Goal: Check status: Check status

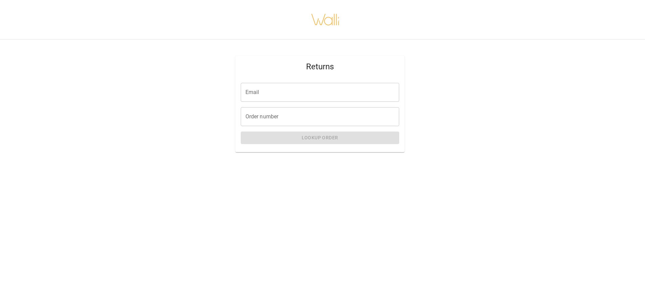
click at [271, 93] on input "Email" at bounding box center [320, 92] width 158 height 19
type input "**********"
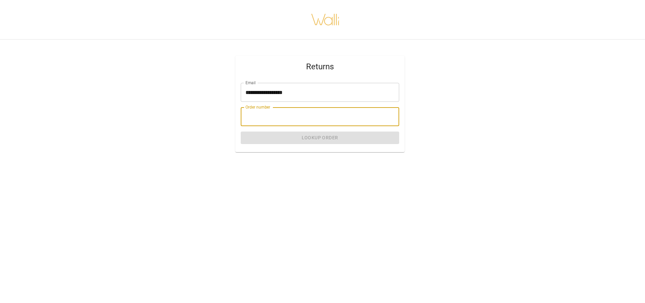
click at [285, 115] on input "Order number" at bounding box center [320, 116] width 158 height 19
paste input "*******"
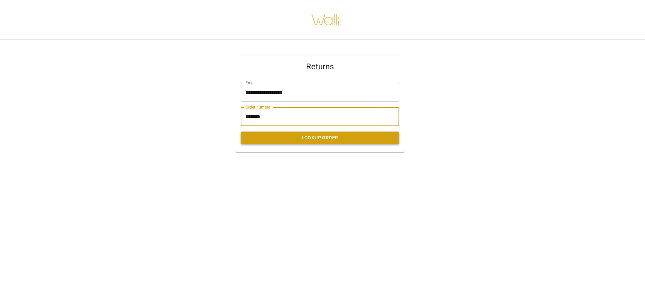
type input "*******"
click at [324, 138] on button "Lookup Order" at bounding box center [320, 138] width 158 height 13
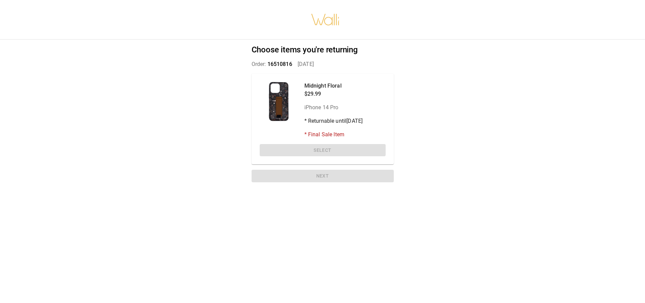
click at [279, 98] on div at bounding box center [279, 101] width 39 height 39
click at [309, 87] on p "Midnight Floral" at bounding box center [333, 86] width 59 height 8
click at [328, 124] on p "* Returnable until [DATE]" at bounding box center [333, 121] width 59 height 8
click at [365, 139] on div "Midnight Floral $29.99 iPhone 14 Pro * Returnable until [DATE] * Final Sale Ite…" at bounding box center [323, 119] width 142 height 91
click at [262, 98] on div at bounding box center [279, 101] width 39 height 39
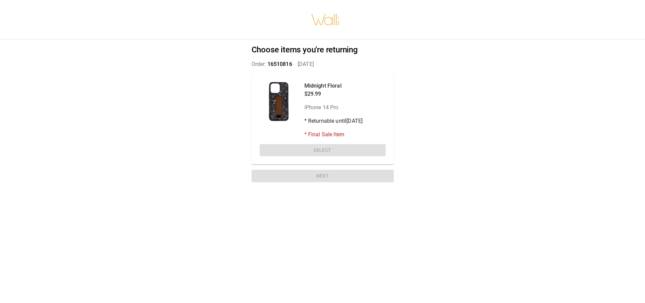
click at [257, 112] on div "Midnight Floral $29.99 iPhone 14 Pro * Returnable until [DATE] * Final Sale Ite…" at bounding box center [323, 119] width 142 height 91
click at [253, 65] on p "Order: 16510816   [DATE]" at bounding box center [323, 64] width 142 height 8
click at [321, 56] on div "Choose items you're returning Order: 16510816   [DATE] Midnight Floral $29.99 i…" at bounding box center [322, 115] width 158 height 151
click at [377, 92] on div "Midnight Floral $29.99 iPhone 14 Pro * Returnable until [DATE] * Final Sale Item" at bounding box center [323, 110] width 126 height 57
click at [382, 106] on div "Midnight Floral $29.99 iPhone 14 Pro * Returnable until [DATE] * Final Sale Item" at bounding box center [323, 110] width 126 height 57
